Goal: Find specific page/section: Find specific page/section

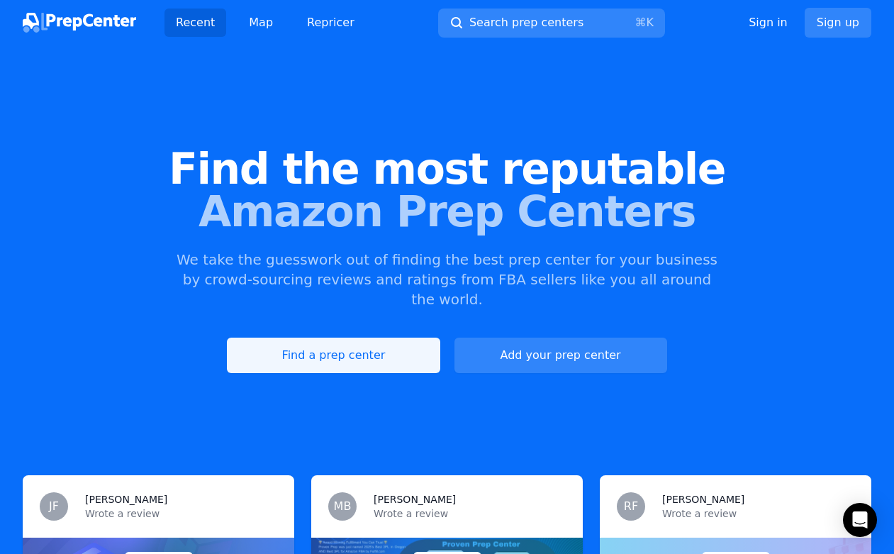
click at [402, 344] on link "Find a prep center" at bounding box center [333, 355] width 213 height 35
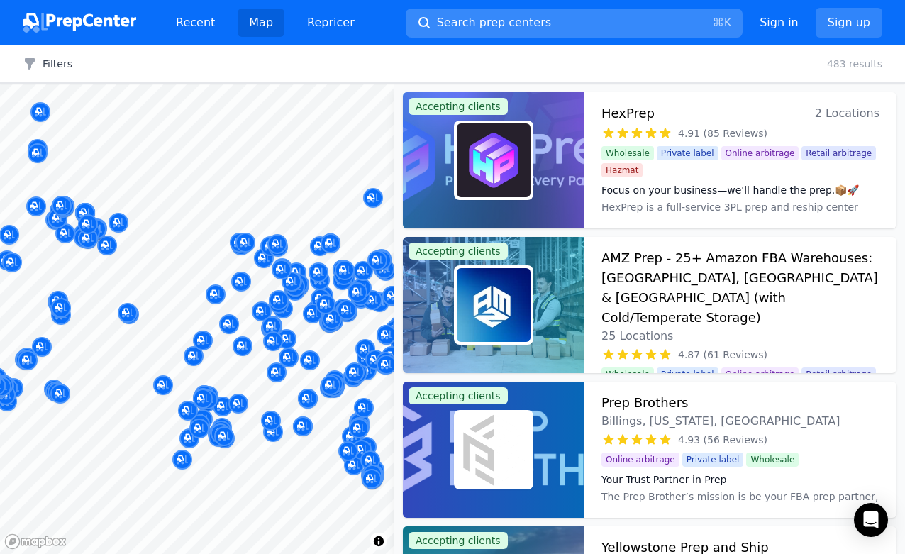
click at [535, 27] on button "Search prep centers ⌘ K" at bounding box center [574, 23] width 337 height 29
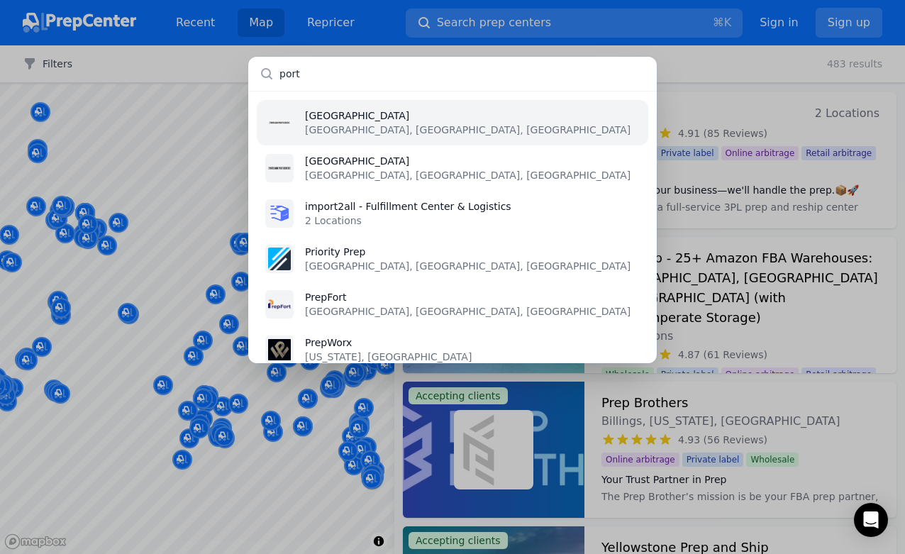
type input "portl"
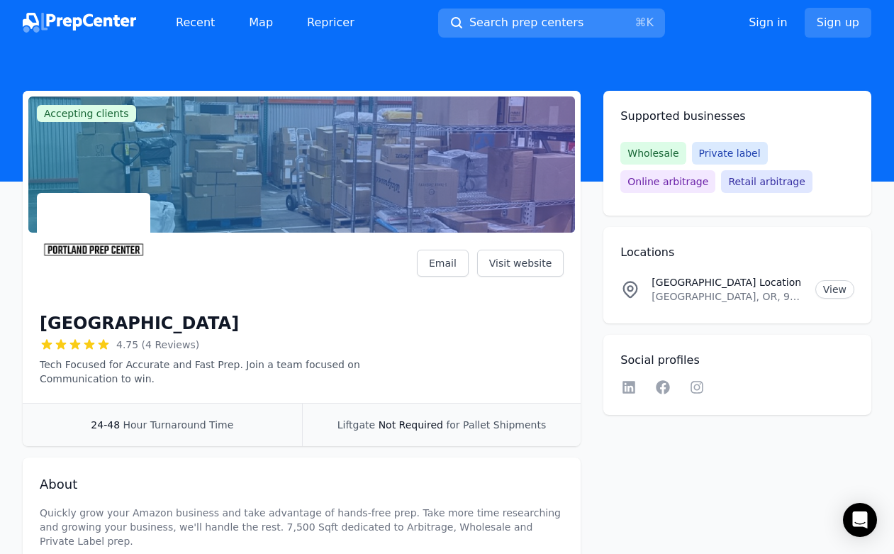
click at [504, 19] on span "Search prep centers" at bounding box center [526, 22] width 114 height 17
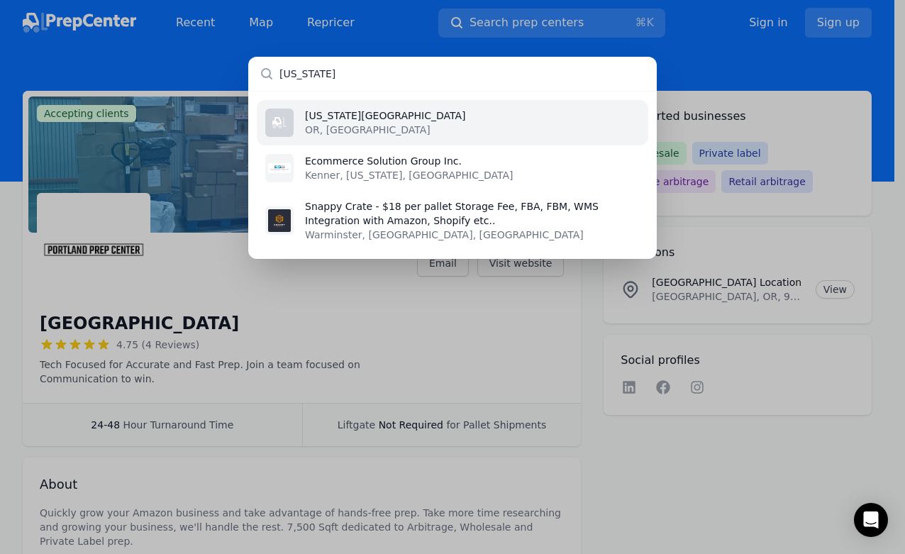
type input "[US_STATE]"
click at [472, 128] on li "[US_STATE][GEOGRAPHIC_DATA] OR, [GEOGRAPHIC_DATA]" at bounding box center [452, 122] width 391 height 45
